Goal: Information Seeking & Learning: Learn about a topic

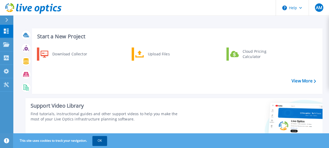
click at [98, 138] on button "OK" at bounding box center [99, 140] width 15 height 9
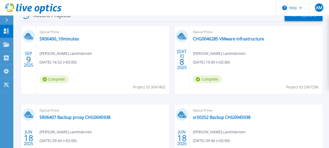
scroll to position [158, 0]
click at [65, 37] on link "SR06400_10minutes" at bounding box center [60, 38] width 40 height 5
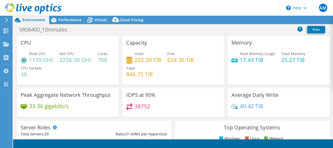
select select "USD"
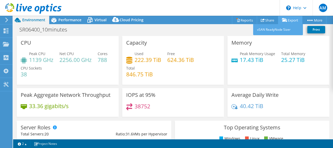
click at [293, 20] on link "Export" at bounding box center [290, 20] width 24 height 8
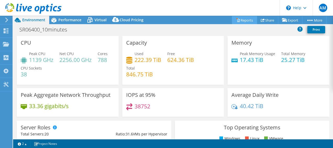
click at [244, 19] on link "Reports" at bounding box center [244, 20] width 25 height 8
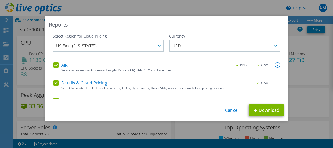
scroll to position [30, 0]
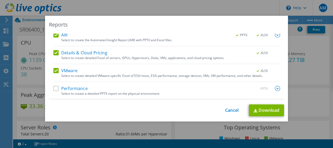
click at [54, 87] on label "Performance" at bounding box center [70, 88] width 34 height 5
click at [0, 0] on input "Performance" at bounding box center [0, 0] width 0 height 0
click at [262, 110] on link "Download" at bounding box center [266, 110] width 35 height 12
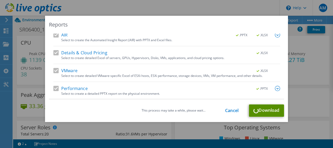
scroll to position [0, 0]
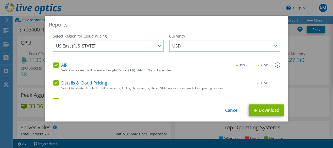
click at [229, 108] on link "Cancel" at bounding box center [231, 110] width 13 height 5
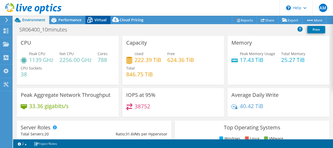
click at [98, 21] on span "Virtual" at bounding box center [100, 19] width 12 height 5
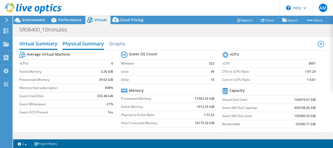
click at [89, 44] on h2 "Physical Summary" at bounding box center [83, 44] width 41 height 12
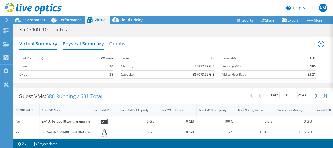
click at [36, 45] on h2 "Virtual Summary" at bounding box center [38, 44] width 38 height 12
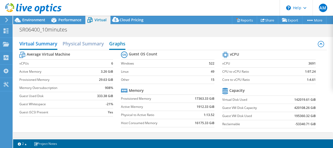
click at [118, 42] on h2 "Graphs" at bounding box center [117, 44] width 16 height 12
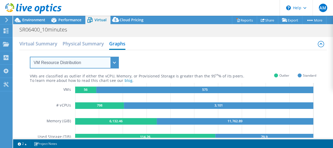
click at [113, 62] on select "VM Resource Distribution Provisioning Contrast Over Provisioning" at bounding box center [74, 63] width 89 height 12
click at [30, 57] on select "VM Resource Distribution Provisioning Contrast Over Provisioning" at bounding box center [74, 63] width 89 height 12
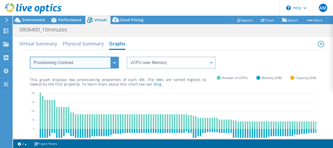
click at [107, 61] on select "VM Resource Distribution Provisioning Contrast Over Provisioning" at bounding box center [74, 63] width 89 height 12
select select "Over Provisioning"
click at [30, 57] on select "VM Resource Distribution Provisioning Contrast Over Provisioning" at bounding box center [74, 63] width 89 height 12
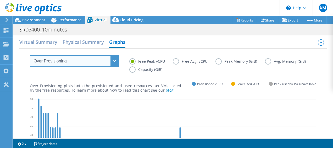
scroll to position [2, 0]
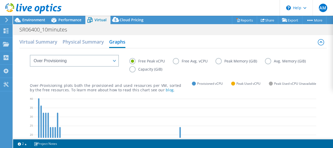
click at [220, 60] on label "Peak Memory (GiB)" at bounding box center [239, 61] width 49 height 6
click at [0, 0] on input "Peak Memory (GiB)" at bounding box center [0, 0] width 0 height 0
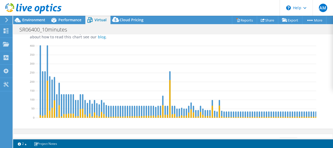
scroll to position [9, 0]
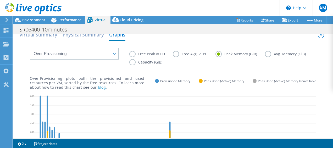
click at [132, 53] on label "Free Peak vCPU" at bounding box center [150, 54] width 43 height 6
click at [0, 0] on input "Free Peak vCPU" at bounding box center [0, 0] width 0 height 0
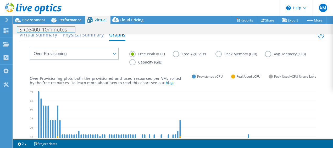
click at [54, 34] on div "SR06400_10minutes Print" at bounding box center [173, 30] width 320 height 10
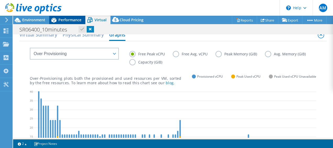
click at [58, 19] on icon at bounding box center [53, 19] width 9 height 9
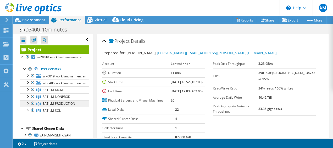
click at [66, 100] on link "SAT-LM-PRODUCTION" at bounding box center [54, 103] width 69 height 7
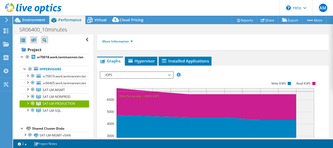
scroll to position [80, 0]
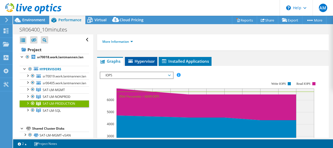
click at [145, 61] on span "Hypervisor" at bounding box center [140, 60] width 27 height 5
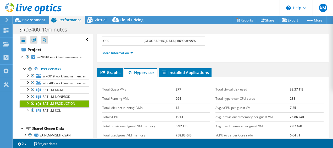
scroll to position [70, 0]
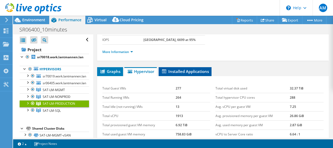
click at [189, 70] on span "Installed Applications" at bounding box center [185, 71] width 48 height 5
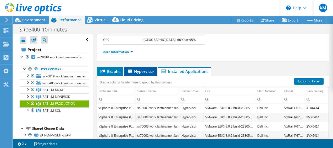
click at [151, 70] on span "Hypervisor" at bounding box center [140, 71] width 27 height 5
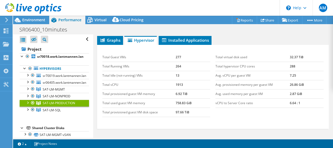
scroll to position [1, 0]
click at [55, 109] on span "SAT-LM-SQL" at bounding box center [52, 109] width 18 height 4
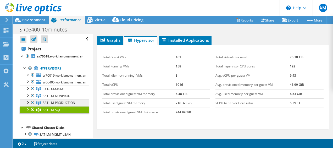
click at [59, 103] on span "SAT-LM-PRODUCTION" at bounding box center [59, 102] width 32 height 4
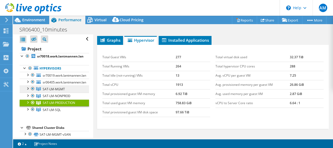
click at [63, 89] on span "SAT-LM-MGMT" at bounding box center [54, 89] width 22 height 4
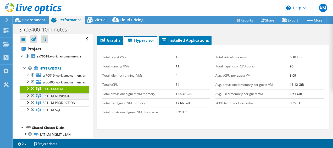
click at [65, 96] on span "SAT-LM-NONPROD" at bounding box center [57, 95] width 28 height 4
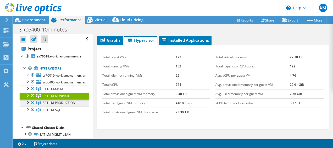
click at [67, 103] on span "SAT-LM-PRODUCTION" at bounding box center [59, 102] width 32 height 4
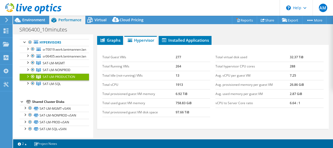
scroll to position [0, 0]
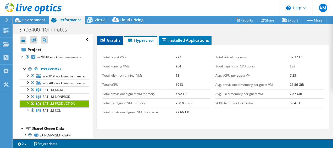
click at [111, 40] on span "Graphs" at bounding box center [110, 39] width 21 height 5
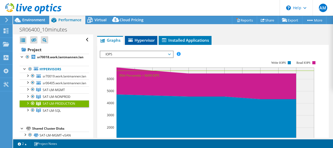
click at [137, 39] on span "Hypervisor" at bounding box center [140, 39] width 27 height 5
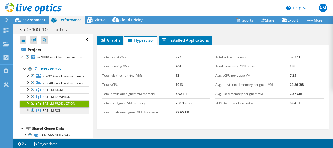
click at [63, 109] on link "SAT-LM-SQL" at bounding box center [54, 110] width 69 height 7
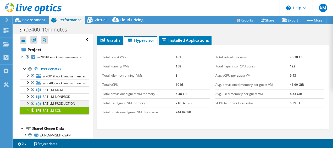
click at [60, 101] on span "SAT-LM-PRODUCTION" at bounding box center [59, 103] width 32 height 4
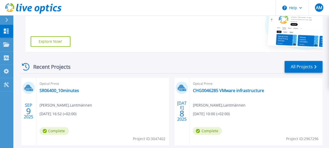
scroll to position [107, 0]
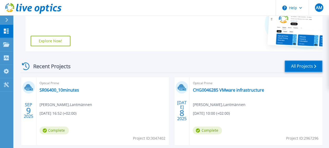
click at [303, 65] on link "All Projects" at bounding box center [303, 66] width 38 height 12
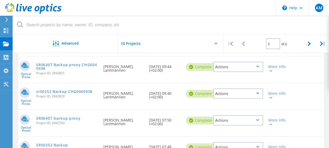
scroll to position [138, 0]
click at [311, 41] on div at bounding box center [308, 43] width 13 height 19
type input "2"
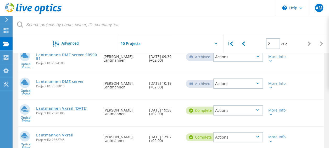
scroll to position [132, 0]
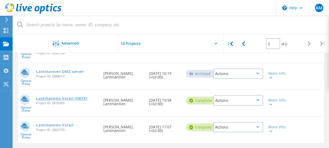
click at [78, 100] on link "Lantmannen Vxrail 28th April" at bounding box center [61, 98] width 51 height 4
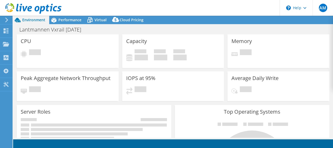
select select "EUFrankfurt"
select select "USD"
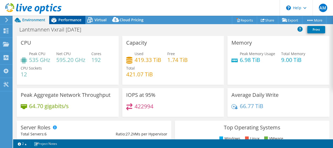
click at [76, 22] on div "Performance" at bounding box center [67, 20] width 36 height 8
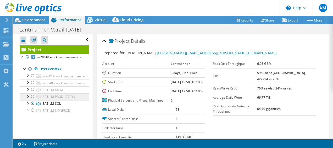
click at [58, 98] on link "SAT-LM-PRODUCTION" at bounding box center [54, 96] width 69 height 7
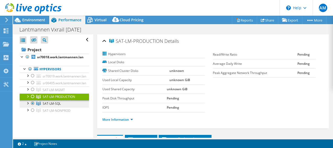
click at [58, 103] on span "SAT-LM-SQL" at bounding box center [52, 103] width 18 height 4
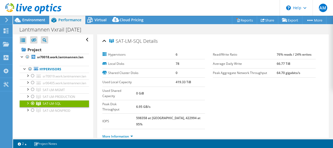
click at [29, 102] on div at bounding box center [27, 102] width 5 height 5
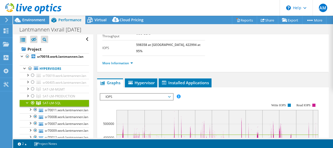
scroll to position [73, 0]
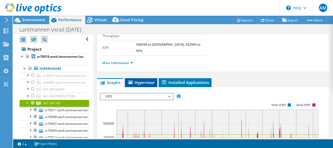
click at [147, 80] on span "Hypervisor" at bounding box center [140, 82] width 27 height 5
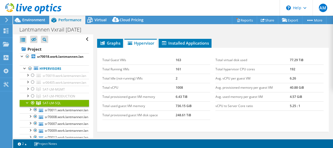
scroll to position [112, 0]
click at [26, 100] on div at bounding box center [27, 101] width 5 height 5
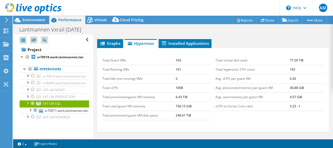
scroll to position [0, 0]
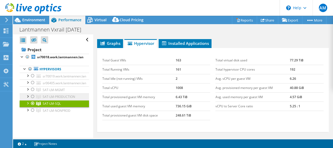
click at [58, 98] on link "SAT-LM-PRODUCTION" at bounding box center [54, 96] width 69 height 7
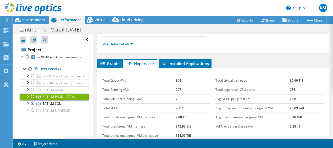
scroll to position [73, 0]
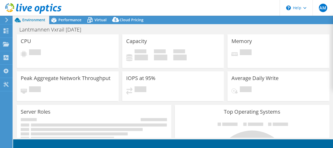
select select "EUFrankfurt"
select select "USD"
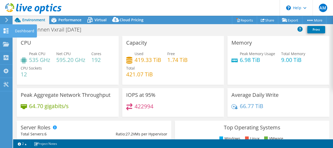
click at [25, 33] on div "Dashboard" at bounding box center [24, 30] width 25 height 13
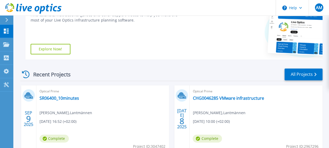
scroll to position [99, 0]
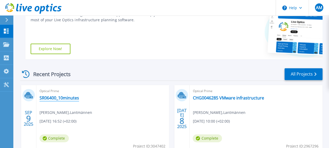
click at [56, 95] on link "SR06400_10minutes" at bounding box center [60, 97] width 40 height 5
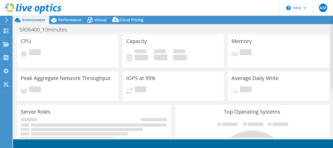
select select "USD"
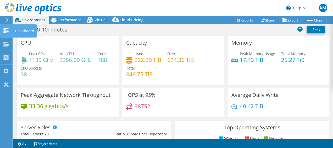
click at [21, 33] on div "Dashboard" at bounding box center [24, 30] width 25 height 13
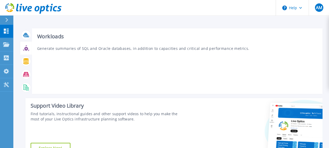
scroll to position [70, 0]
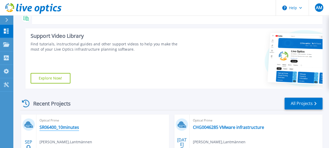
click at [69, 125] on link "SR06400_10minutes" at bounding box center [60, 126] width 40 height 5
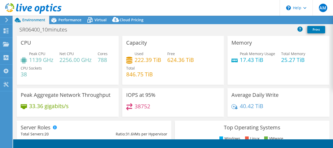
select select "USD"
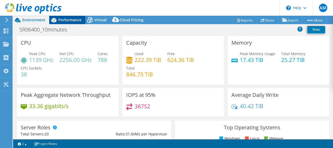
click at [65, 18] on span "Performance" at bounding box center [69, 19] width 23 height 5
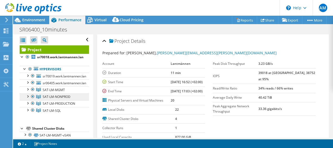
click at [64, 99] on link "SAT-LM-NONPROD" at bounding box center [54, 96] width 69 height 7
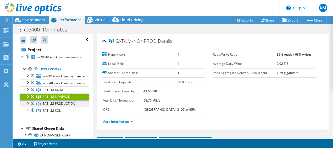
click at [66, 103] on span "SAT-LM-PRODUCTION" at bounding box center [59, 103] width 32 height 4
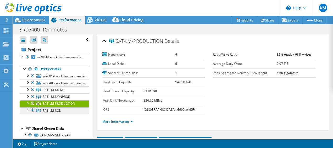
click at [63, 111] on link "SAT-LM-SQL" at bounding box center [54, 110] width 69 height 7
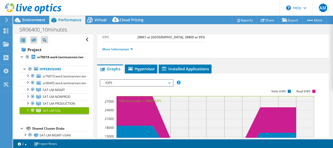
scroll to position [73, 0]
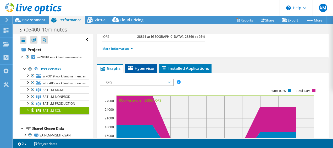
click at [139, 67] on span "Hypervisor" at bounding box center [140, 67] width 27 height 5
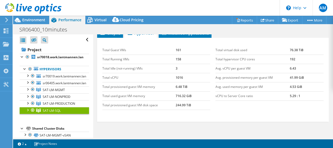
scroll to position [112, 0]
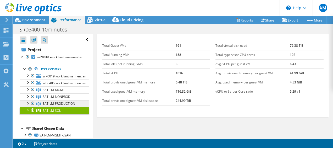
click at [66, 104] on span "SAT-LM-PRODUCTION" at bounding box center [59, 103] width 32 height 4
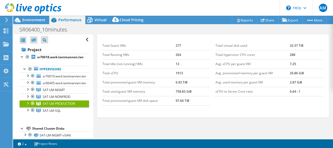
click at [159, 123] on div "Graphs Servers Inventory Hypervisor Disks Cluster Disks Installed Applications …" at bounding box center [213, 89] width 232 height 131
drag, startPoint x: 294, startPoint y: 53, endPoint x: 284, endPoint y: 54, distance: 10.0
click at [284, 54] on tr "Total hypervisor CPU cores 288" at bounding box center [269, 54] width 108 height 9
copy tr "288"
click at [298, 57] on td "288" at bounding box center [307, 54] width 34 height 9
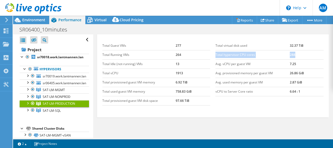
drag, startPoint x: 296, startPoint y: 51, endPoint x: 213, endPoint y: 52, distance: 82.2
click at [215, 52] on tr "Total hypervisor CPU cores 288" at bounding box center [269, 54] width 108 height 9
copy tr "Total hypervisor CPU cores 288"
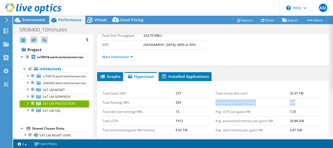
scroll to position [74, 0]
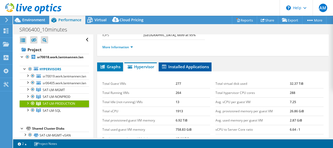
click at [182, 67] on span "Installed Applications" at bounding box center [185, 66] width 48 height 5
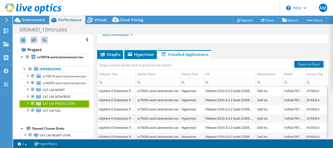
scroll to position [84, 0]
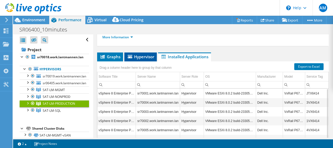
click at [145, 58] on span "Hypervisor" at bounding box center [140, 56] width 27 height 5
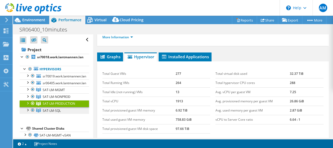
click at [54, 108] on span "SAT-LM-SQL" at bounding box center [52, 110] width 18 height 4
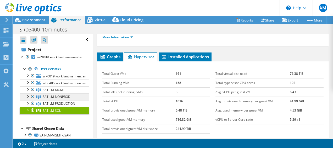
click at [62, 96] on span "SAT-LM-NONPROD" at bounding box center [57, 96] width 28 height 4
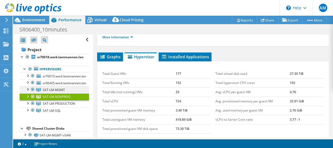
click at [64, 87] on span "SAT-LM-MGMT" at bounding box center [54, 89] width 22 height 4
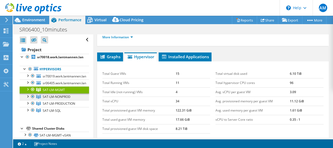
click at [62, 97] on span "SAT-LM-NONPROD" at bounding box center [57, 96] width 28 height 4
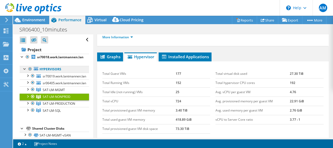
click at [55, 66] on link "Hypervisors" at bounding box center [54, 69] width 69 height 7
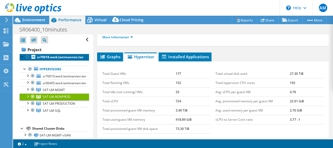
click at [60, 58] on b "sr70018.work.lantmannen.lan" at bounding box center [60, 57] width 46 height 4
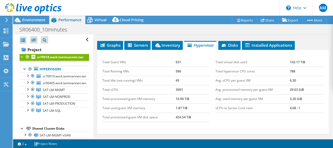
scroll to position [121, 0]
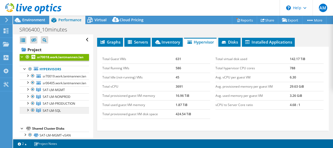
click at [55, 107] on link "SAT-LM-SQL" at bounding box center [54, 110] width 69 height 7
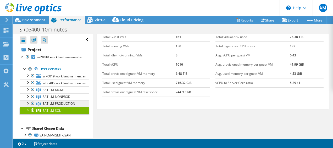
scroll to position [99, 0]
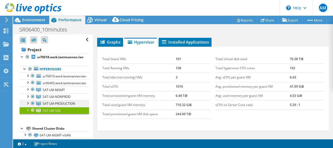
click at [62, 102] on span "SAT-LM-PRODUCTION" at bounding box center [59, 103] width 32 height 4
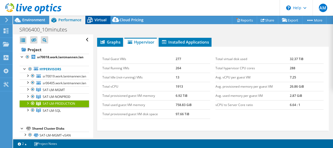
click at [93, 21] on icon at bounding box center [89, 19] width 9 height 9
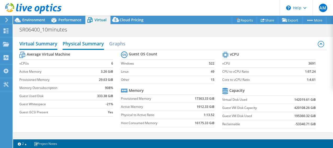
click at [87, 44] on h2 "Physical Summary" at bounding box center [83, 44] width 41 height 12
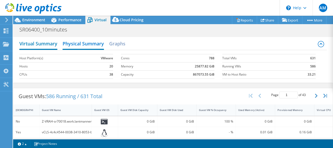
click at [49, 48] on h2 "Virtual Summary" at bounding box center [38, 44] width 38 height 12
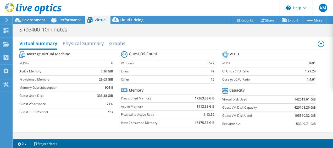
scroll to position [1, 0]
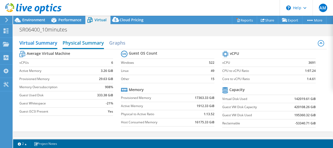
click at [93, 40] on h2 "Physical Summary" at bounding box center [83, 43] width 41 height 12
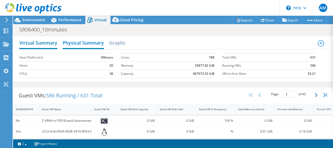
click at [37, 46] on h2 "Virtual Summary" at bounding box center [38, 43] width 38 height 12
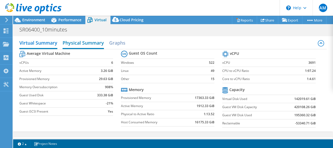
click at [93, 40] on h2 "Physical Summary" at bounding box center [83, 43] width 41 height 12
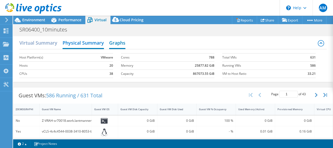
click at [121, 39] on h2 "Graphs" at bounding box center [117, 43] width 16 height 12
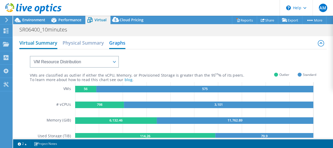
click at [51, 43] on h2 "Virtual Summary" at bounding box center [38, 43] width 38 height 12
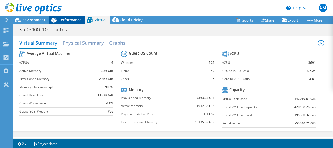
click at [67, 19] on span "Performance" at bounding box center [69, 19] width 23 height 5
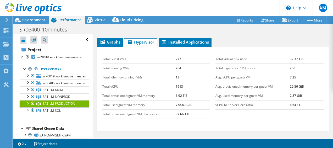
scroll to position [0, 0]
click at [111, 28] on div "SR06400_10minutes Print" at bounding box center [173, 30] width 320 height 10
click at [170, 41] on span "Installed Applications" at bounding box center [185, 41] width 48 height 5
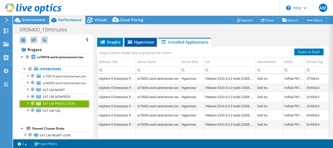
click at [140, 41] on span "Hypervisor" at bounding box center [140, 41] width 27 height 5
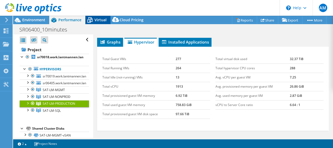
click at [103, 19] on span "Virtual" at bounding box center [100, 19] width 12 height 5
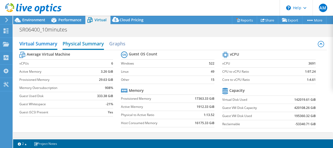
click at [73, 41] on h2 "Physical Summary" at bounding box center [83, 44] width 41 height 12
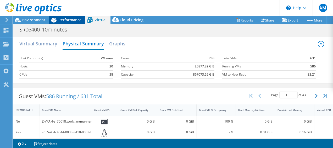
click at [71, 20] on span "Performance" at bounding box center [69, 19] width 23 height 5
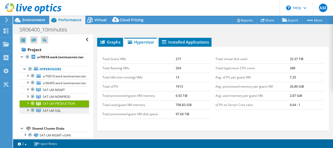
click at [63, 107] on link "SAT-LM-SQL" at bounding box center [54, 110] width 69 height 7
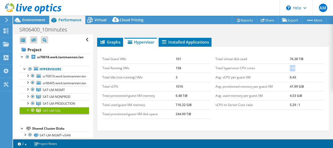
drag, startPoint x: 298, startPoint y: 67, endPoint x: 283, endPoint y: 65, distance: 14.8
click at [283, 65] on tr "Total hypervisor CPU cores 192" at bounding box center [269, 67] width 108 height 9
copy tr "192"
click at [62, 104] on span "SAT-LM-PRODUCTION" at bounding box center [59, 103] width 32 height 4
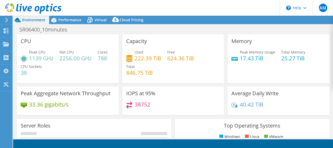
select select "USD"
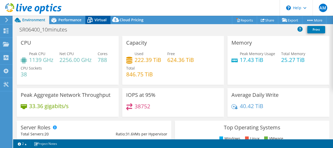
click at [94, 21] on icon at bounding box center [89, 19] width 9 height 9
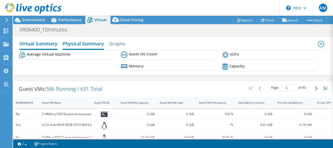
click at [82, 46] on h2 "Physical Summary" at bounding box center [83, 44] width 41 height 12
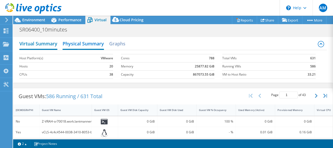
click at [48, 42] on h2 "Virtual Summary" at bounding box center [38, 44] width 38 height 12
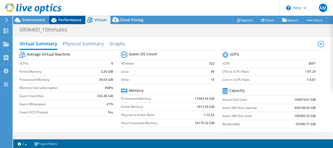
click at [73, 19] on span "Performance" at bounding box center [69, 19] width 23 height 5
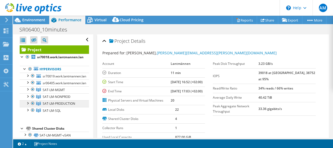
click at [70, 103] on span "SAT-LM-PRODUCTION" at bounding box center [59, 103] width 32 height 4
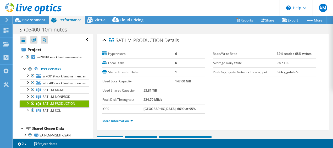
scroll to position [1, 0]
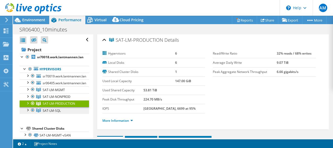
click at [58, 109] on span "SAT-LM-SQL" at bounding box center [52, 110] width 18 height 4
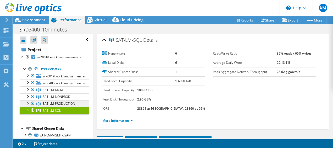
click at [59, 102] on span "SAT-LM-PRODUCTION" at bounding box center [59, 103] width 32 height 4
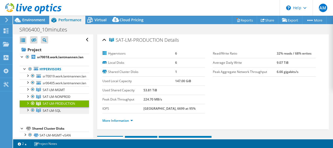
click at [62, 107] on link "SAT-LM-SQL" at bounding box center [54, 110] width 69 height 7
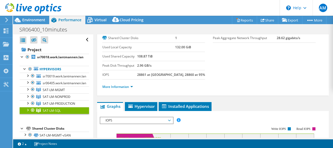
scroll to position [59, 0]
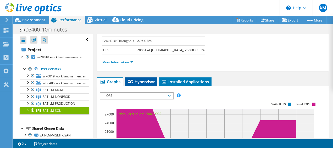
click at [148, 82] on span "Hypervisor" at bounding box center [140, 81] width 27 height 5
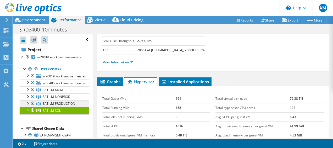
click at [71, 105] on link "SAT-LM-PRODUCTION" at bounding box center [54, 103] width 69 height 7
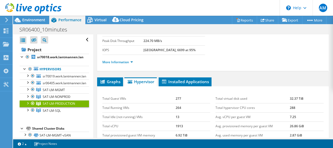
scroll to position [78, 0]
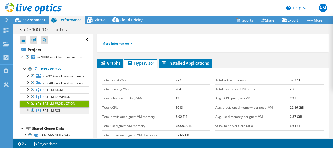
click at [49, 110] on span "SAT-LM-SQL" at bounding box center [52, 110] width 18 height 4
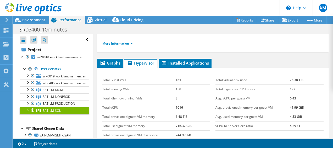
click at [227, 44] on ul "More Information" at bounding box center [212, 42] width 221 height 7
click at [69, 105] on link "SAT-LM-PRODUCTION" at bounding box center [54, 103] width 69 height 7
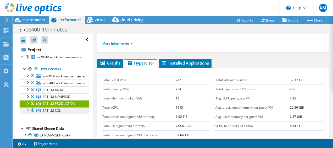
click at [63, 107] on link "SAT-LM-SQL" at bounding box center [54, 110] width 69 height 7
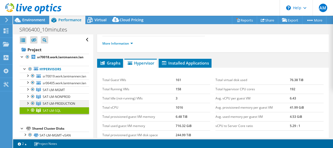
click at [63, 103] on span "SAT-LM-PRODUCTION" at bounding box center [59, 103] width 32 height 4
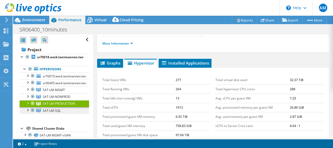
click at [65, 110] on link "SAT-LM-SQL" at bounding box center [54, 110] width 69 height 7
